Goal: Task Accomplishment & Management: Complete application form

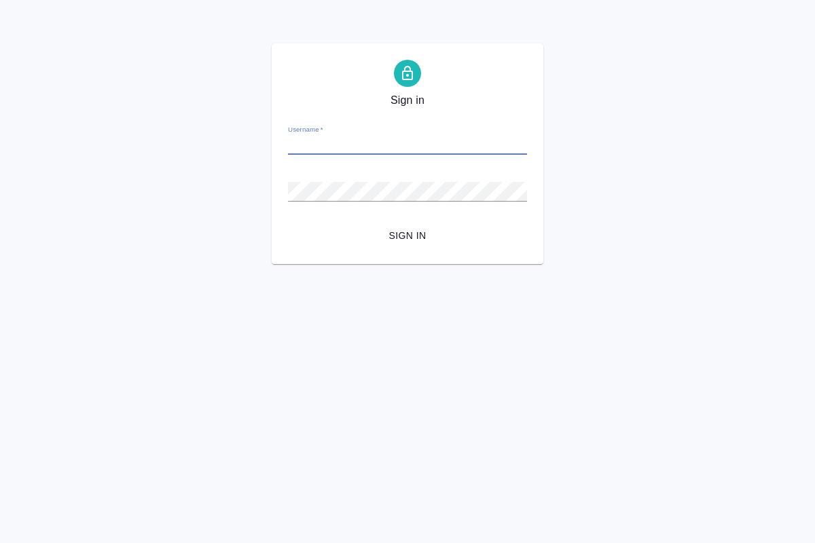
click at [300, 143] on input "Username   *" at bounding box center [407, 145] width 239 height 19
click at [401, 147] on input "Username   *" at bounding box center [407, 145] width 239 height 19
paste input "o.kucherenko@awatera.com"
type input "o.kucherenko@awatera.com"
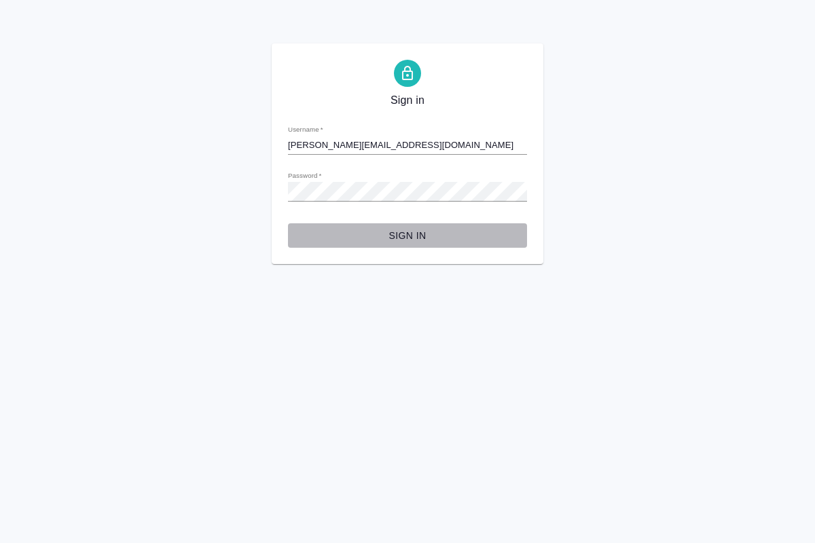
click at [420, 232] on span "Sign in" at bounding box center [407, 235] width 217 height 17
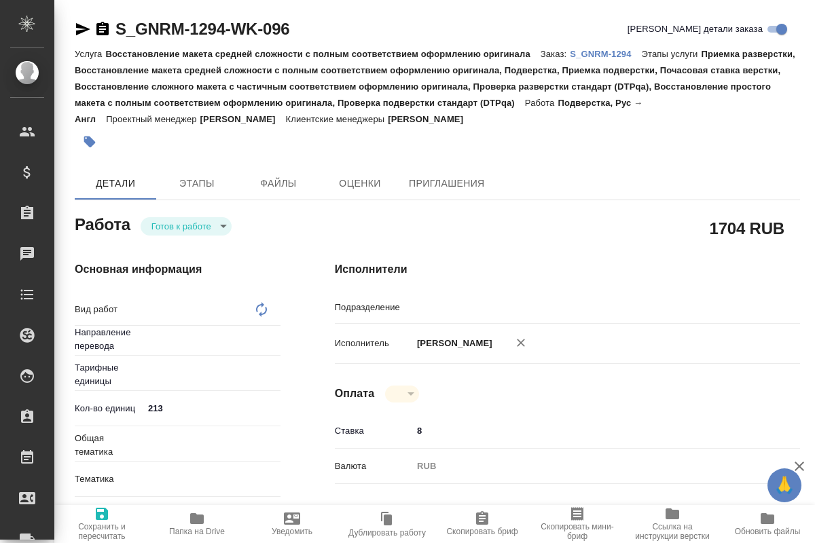
type textarea "x"
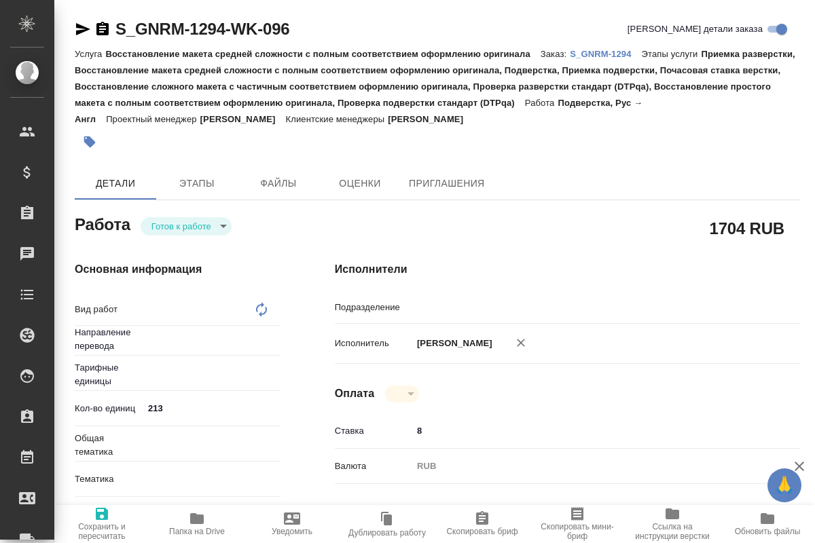
type textarea "x"
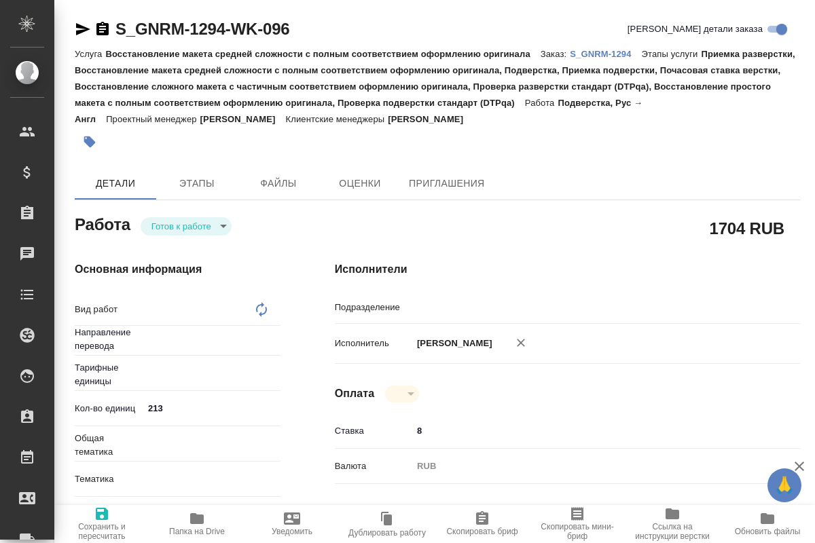
type textarea "x"
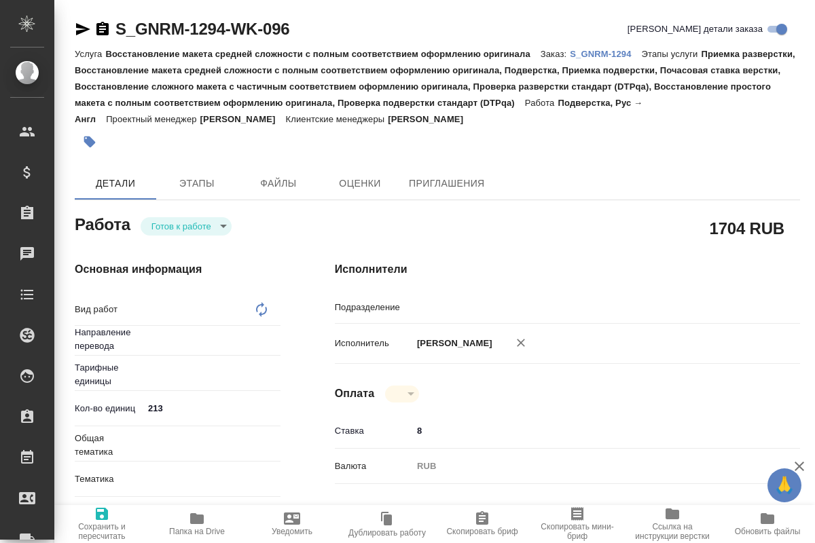
type textarea "x"
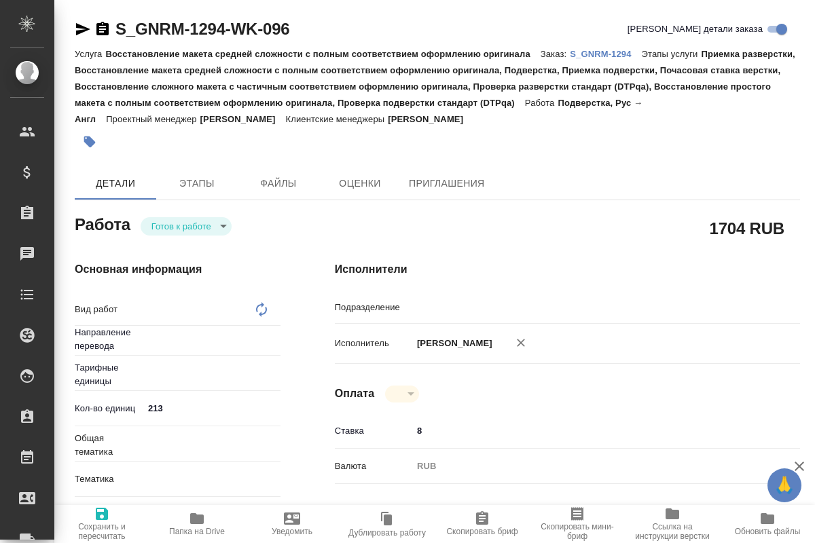
type textarea "x"
type input "рус-англ"
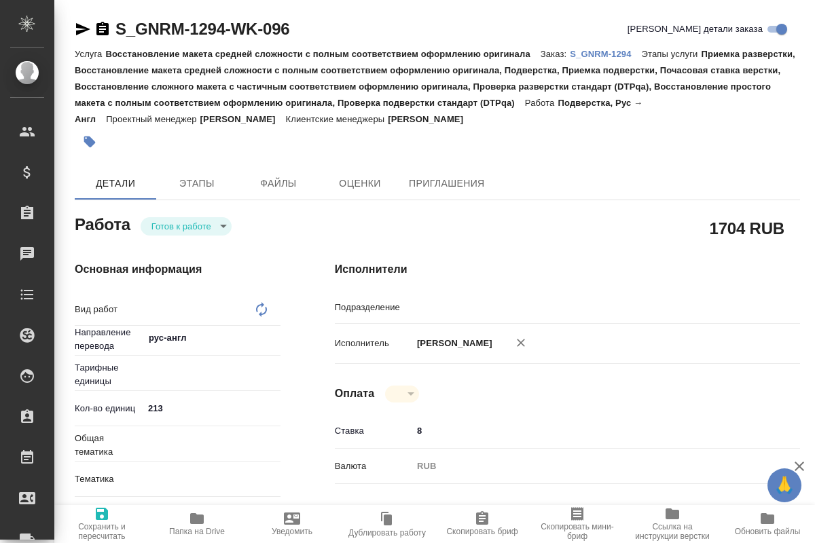
type textarea "Подверстка"
type textarea "x"
type input "DTPspecialists"
type textarea "x"
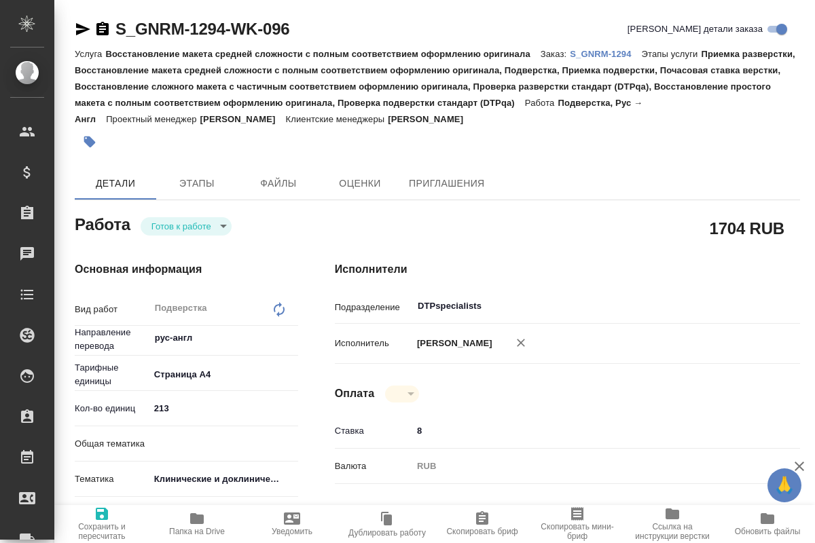
type textarea "x"
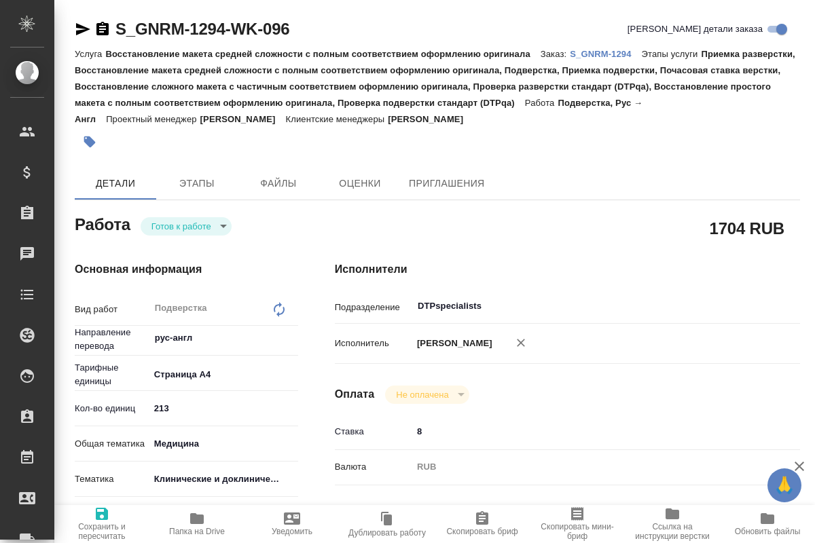
type textarea "x"
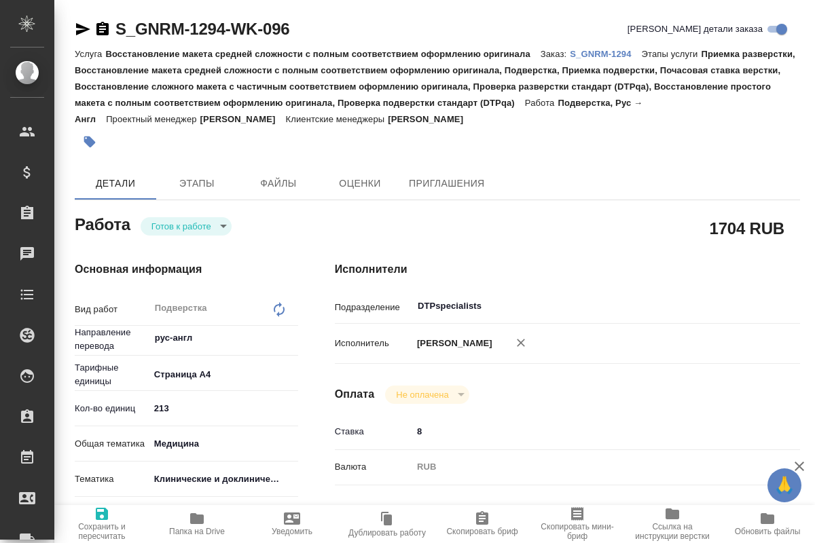
type textarea "x"
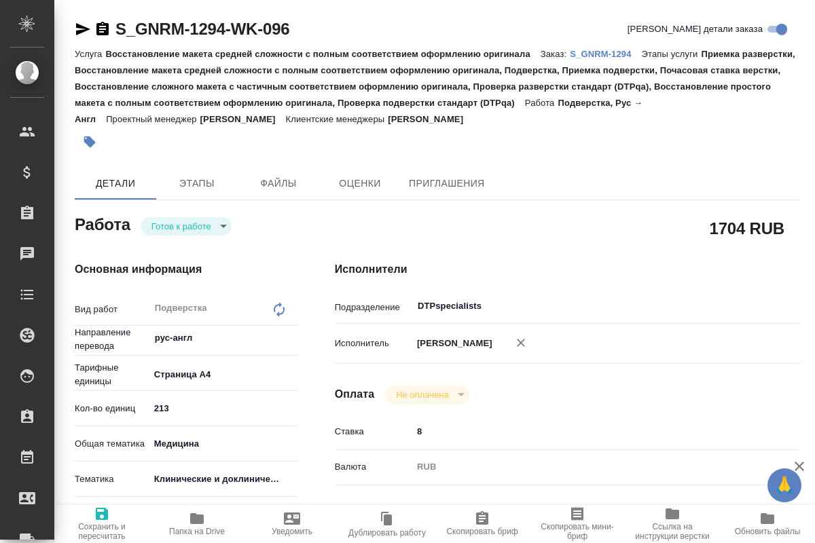
type textarea "x"
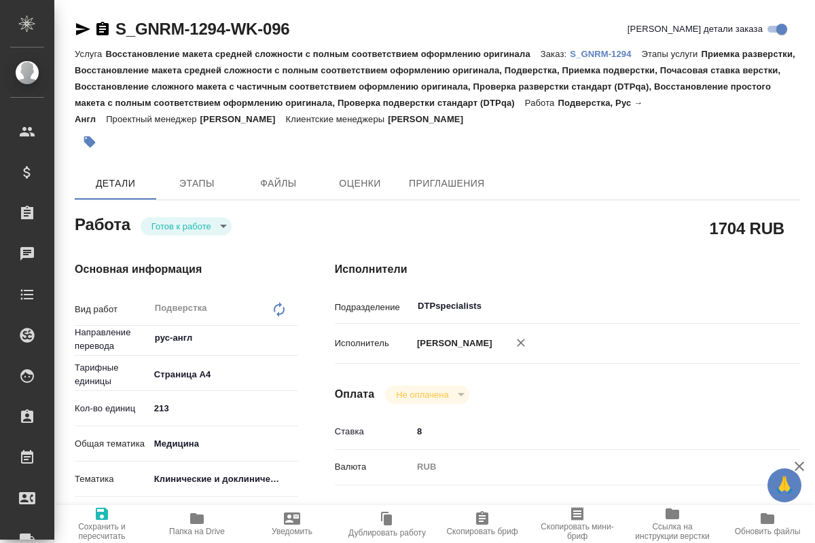
type textarea "x"
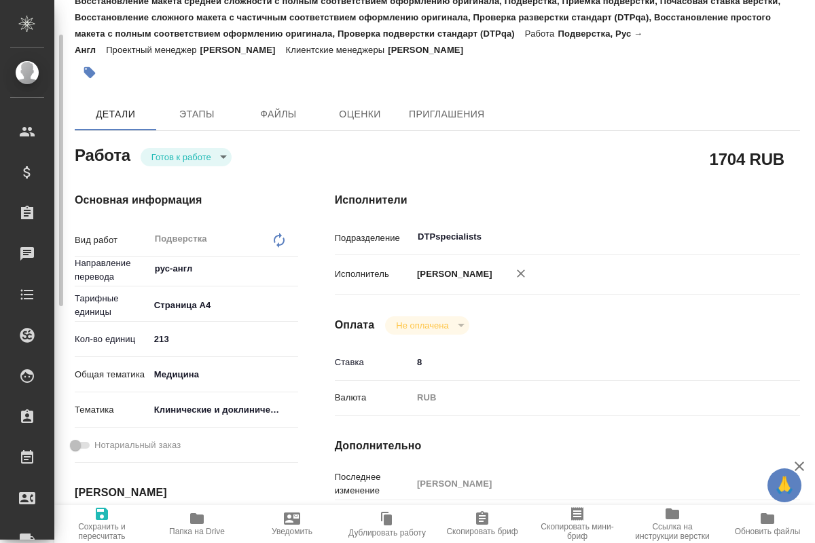
type textarea "x"
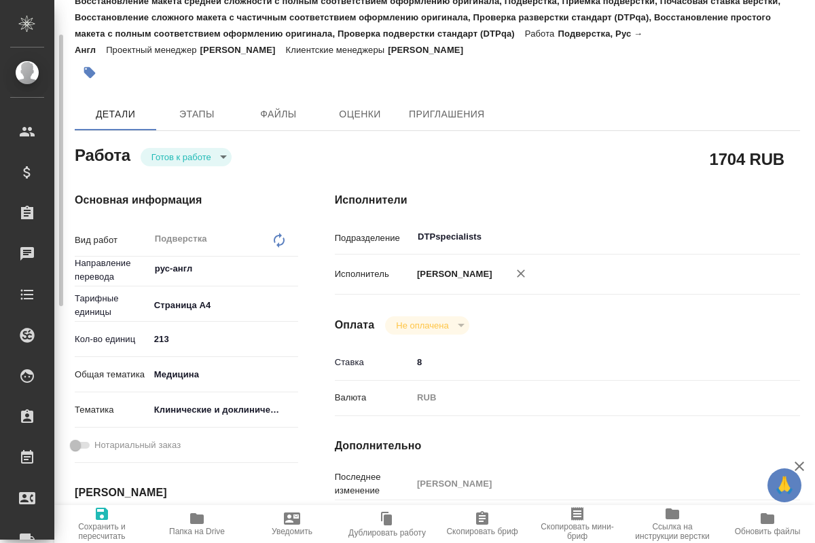
type textarea "x"
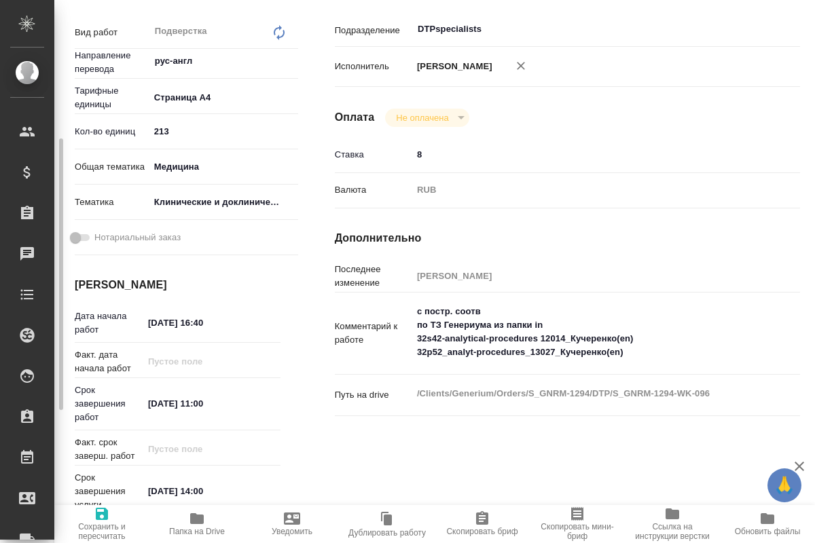
scroll to position [346, 0]
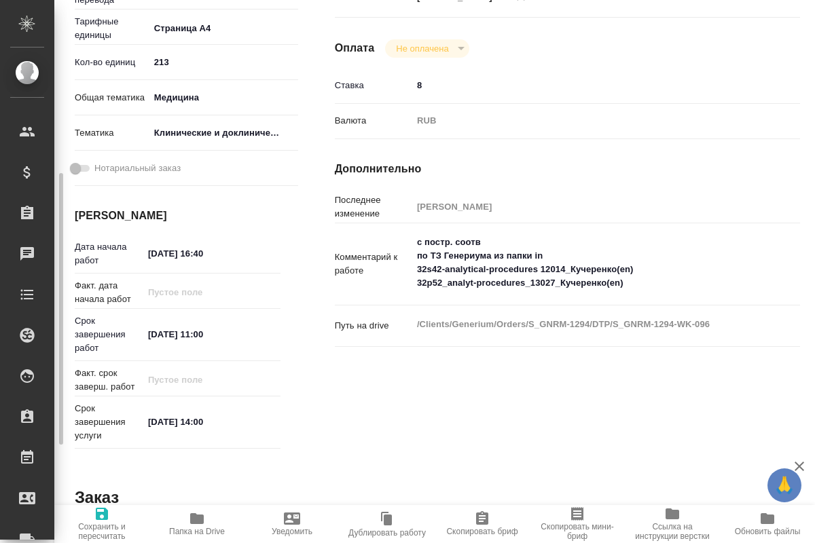
click at [193, 521] on icon "button" at bounding box center [197, 518] width 14 height 11
